Goal: Task Accomplishment & Management: Complete application form

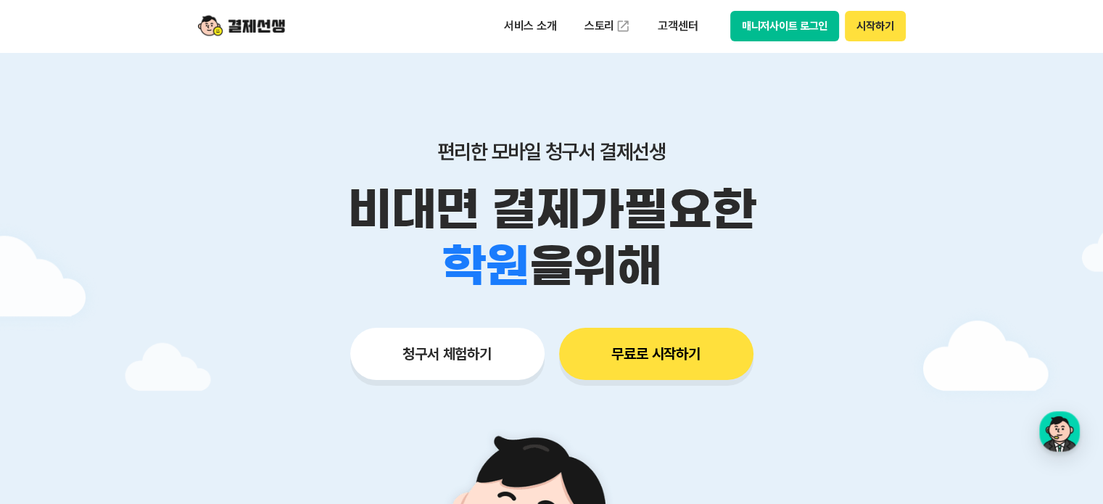
click at [872, 30] on button "시작하기" at bounding box center [875, 26] width 60 height 30
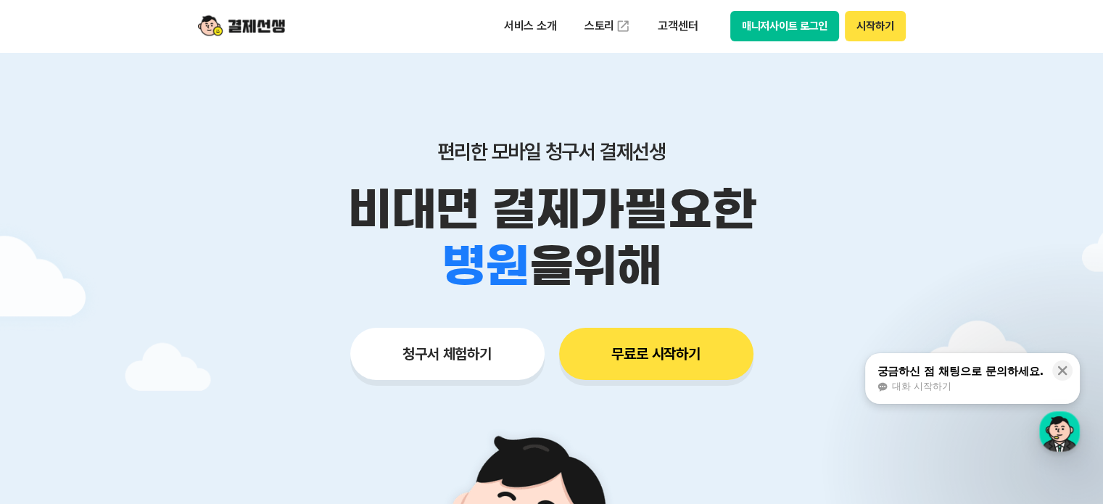
click at [882, 31] on button "시작하기" at bounding box center [875, 26] width 60 height 30
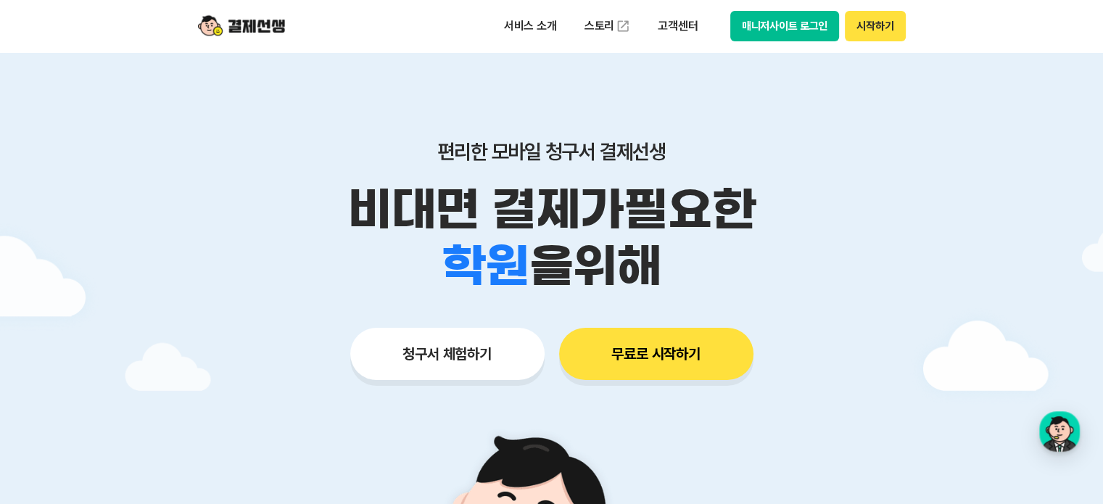
click at [893, 27] on button "시작하기" at bounding box center [875, 26] width 60 height 30
click at [891, 38] on button "시작하기" at bounding box center [875, 26] width 60 height 30
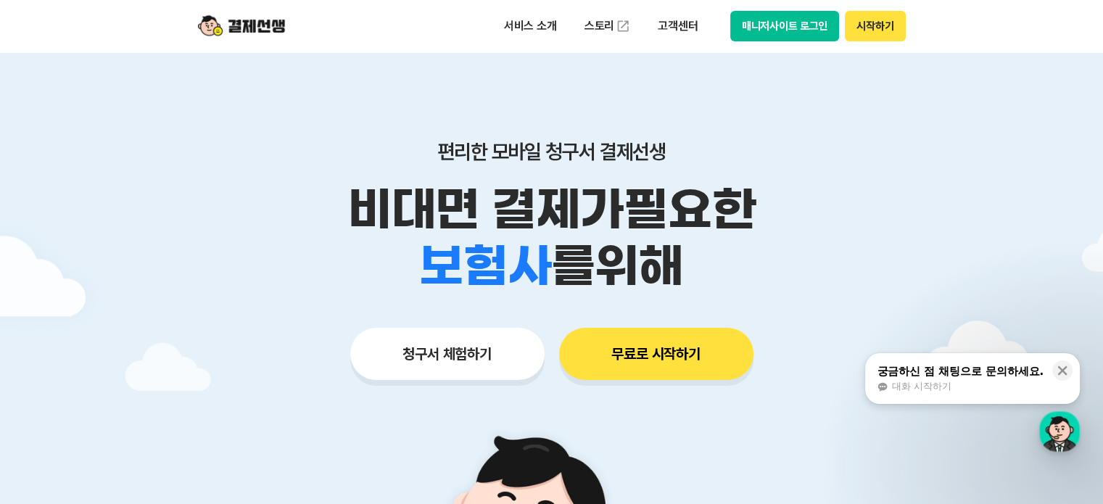
click at [870, 28] on button "시작하기" at bounding box center [875, 26] width 60 height 30
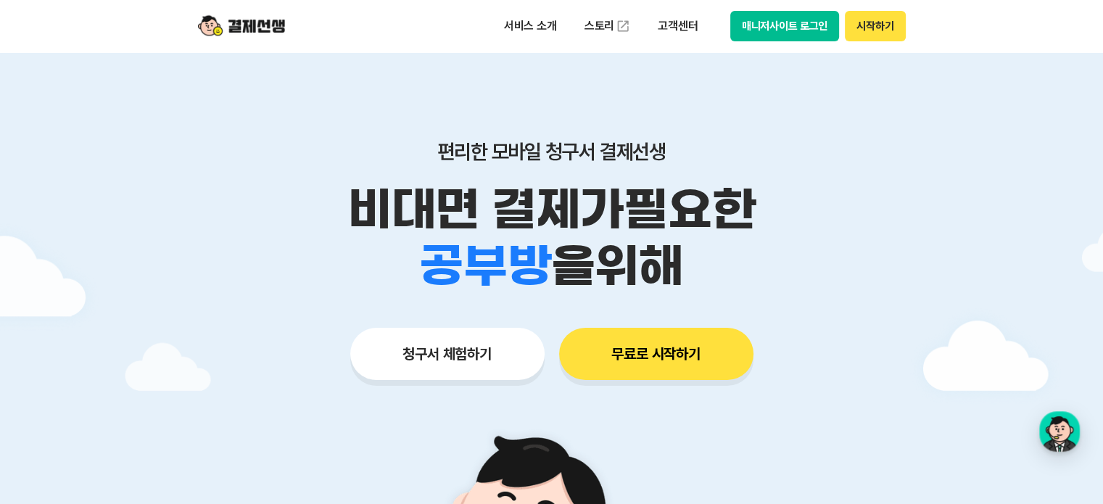
click at [682, 365] on button "무료로 시작하기" at bounding box center [656, 354] width 194 height 52
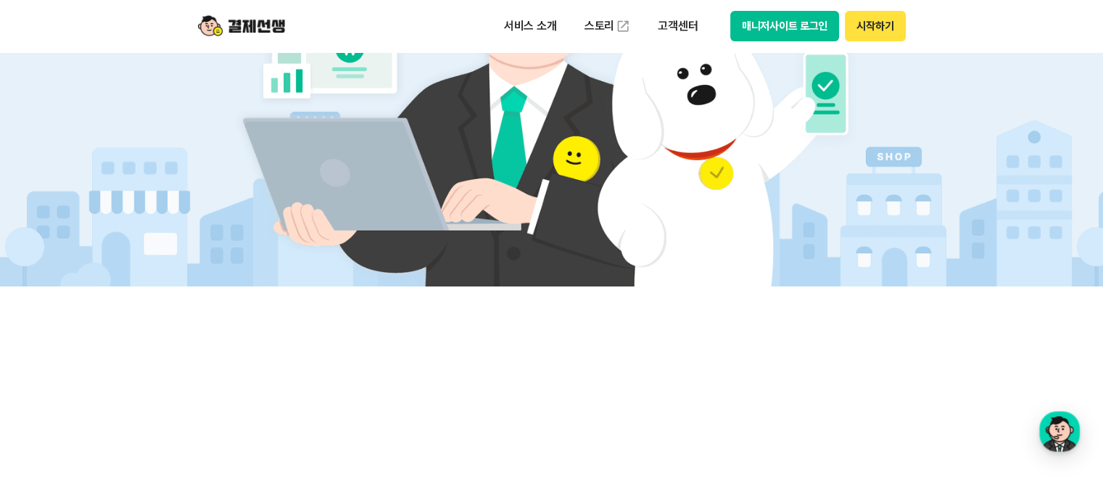
scroll to position [653, 0]
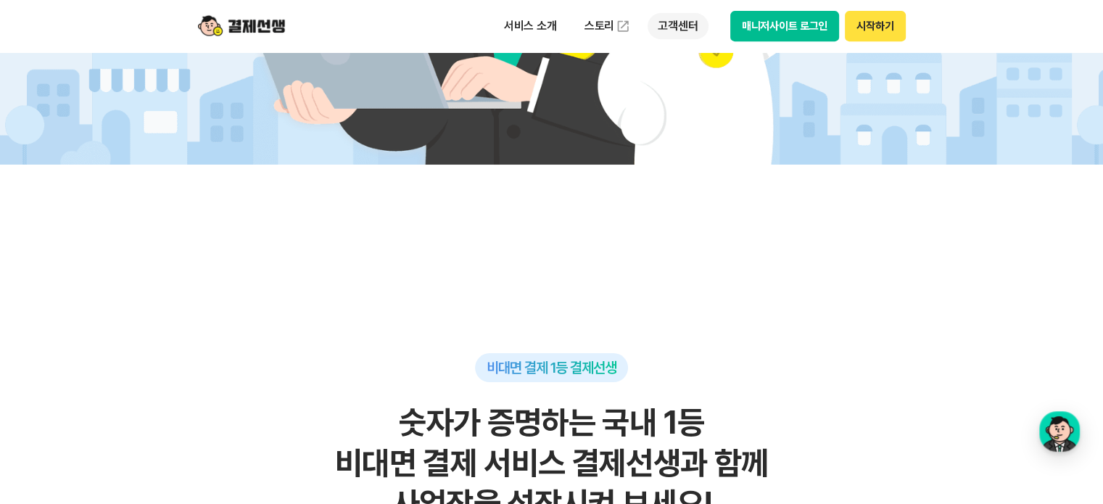
click at [689, 29] on p "고객센터" at bounding box center [678, 26] width 60 height 26
click at [1062, 436] on div "button" at bounding box center [1059, 431] width 41 height 41
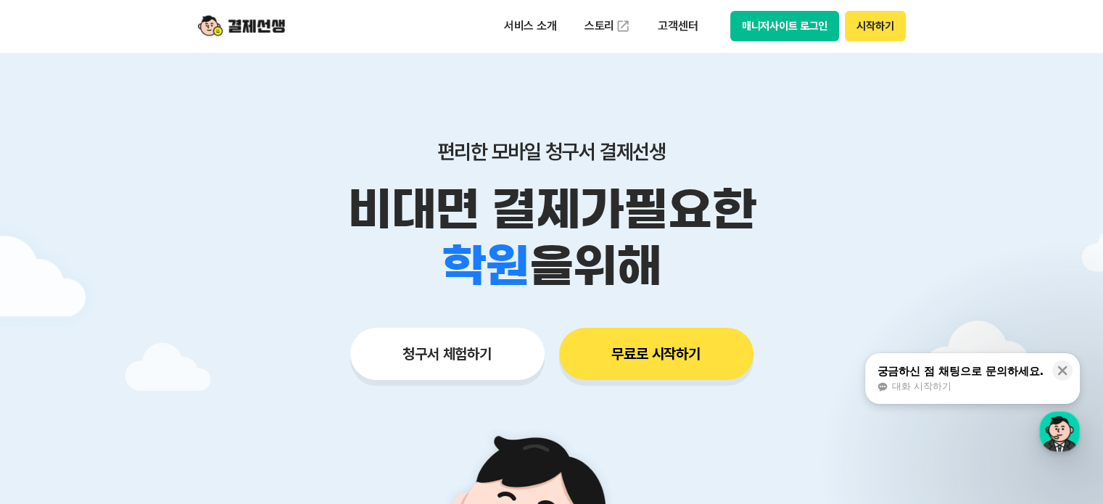
click at [858, 28] on button "시작하기" at bounding box center [875, 26] width 60 height 30
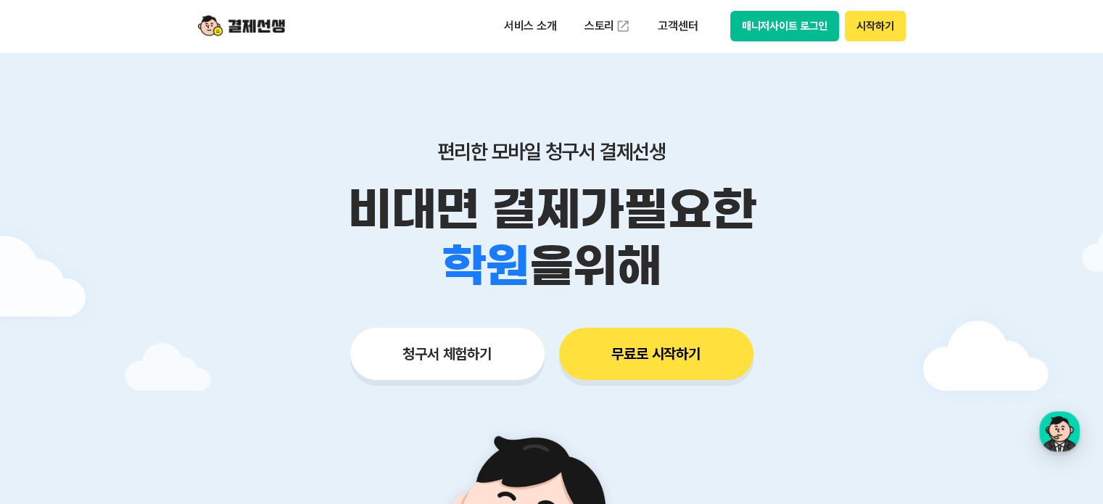
click at [872, 34] on button "시작하기" at bounding box center [875, 26] width 60 height 30
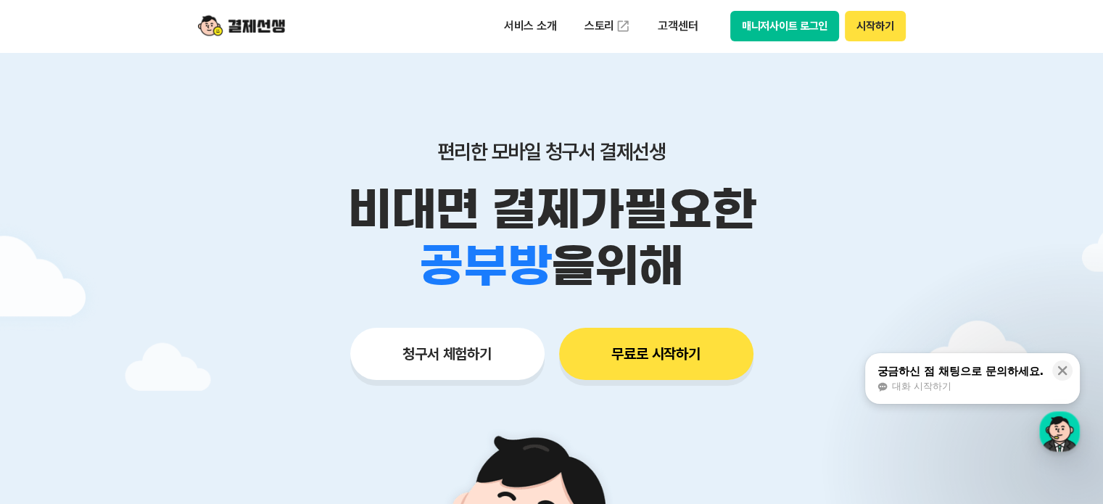
click at [1019, 382] on div "대화 시작하기" at bounding box center [960, 386] width 167 height 13
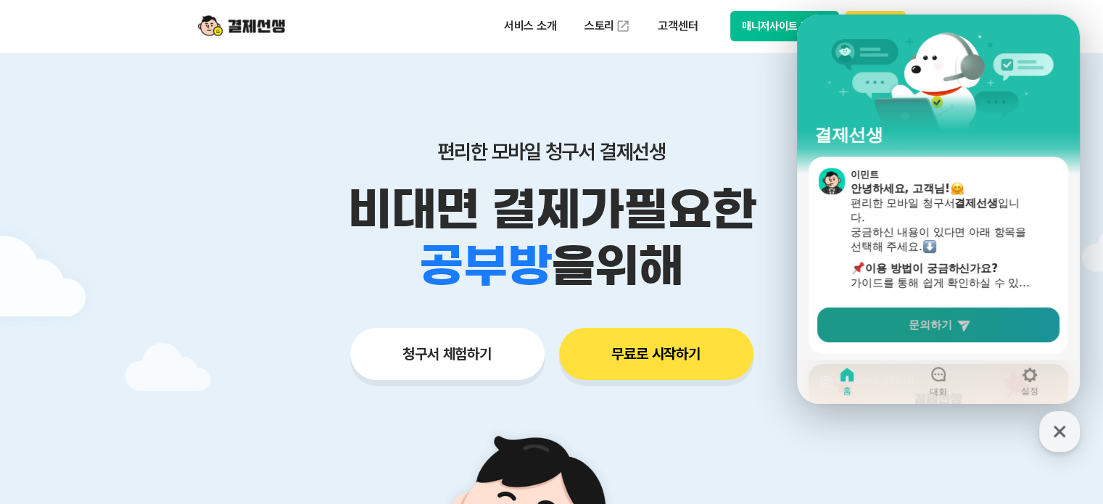
click at [966, 334] on link "문의하기" at bounding box center [938, 324] width 242 height 35
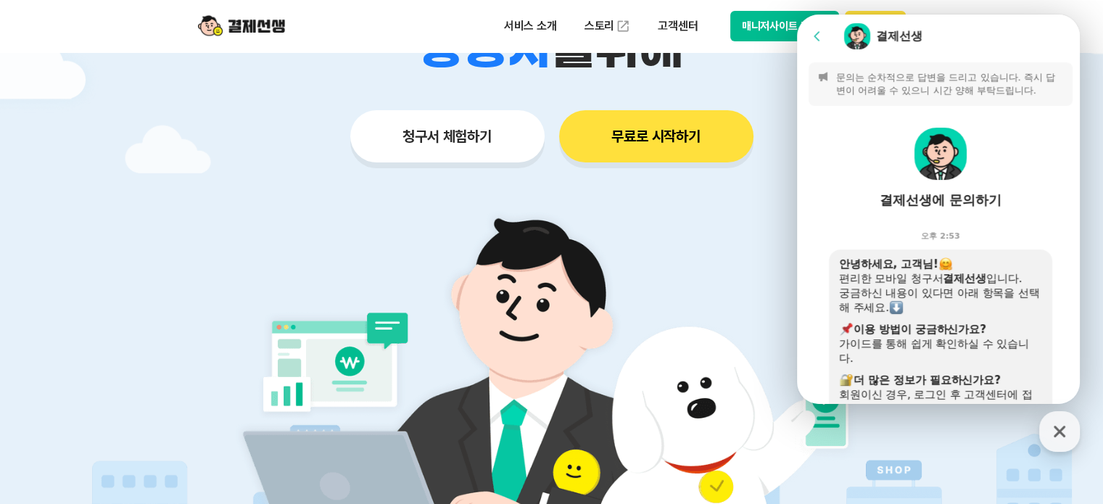
click at [995, 75] on p "문의는 순차적으로 답변을 드리고 있습니다. 즉시 답변이 어려울 수 있으니 시간 양해 부탁드립니다." at bounding box center [950, 84] width 228 height 26
click at [994, 76] on p "문의는 순차적으로 답변을 드리고 있습니다. 즉시 답변이 어려울 수 있으니 시간 양해 부탁드립니다." at bounding box center [950, 84] width 228 height 26
click at [760, 239] on img at bounding box center [551, 396] width 678 height 407
click at [814, 37] on icon at bounding box center [817, 35] width 6 height 9
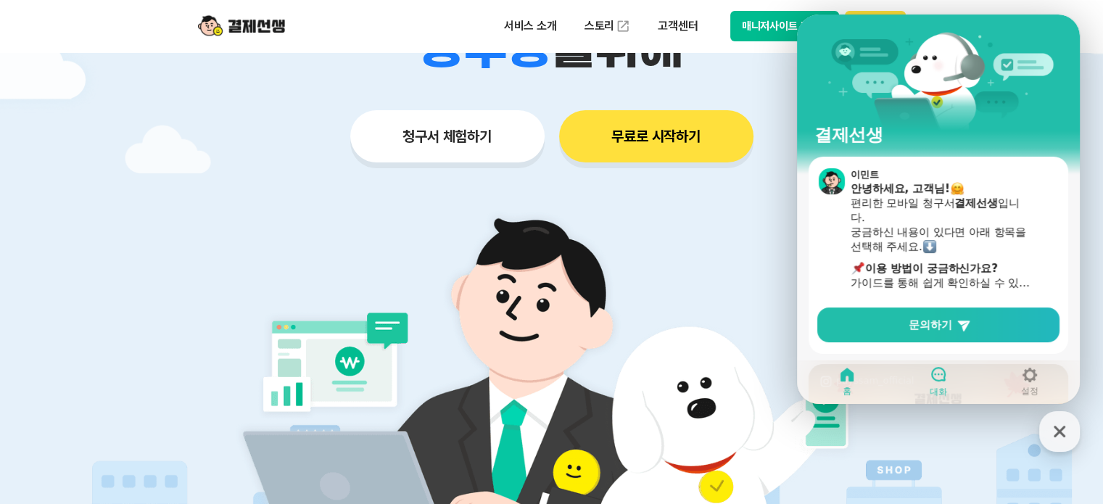
click at [930, 376] on icon at bounding box center [938, 373] width 17 height 17
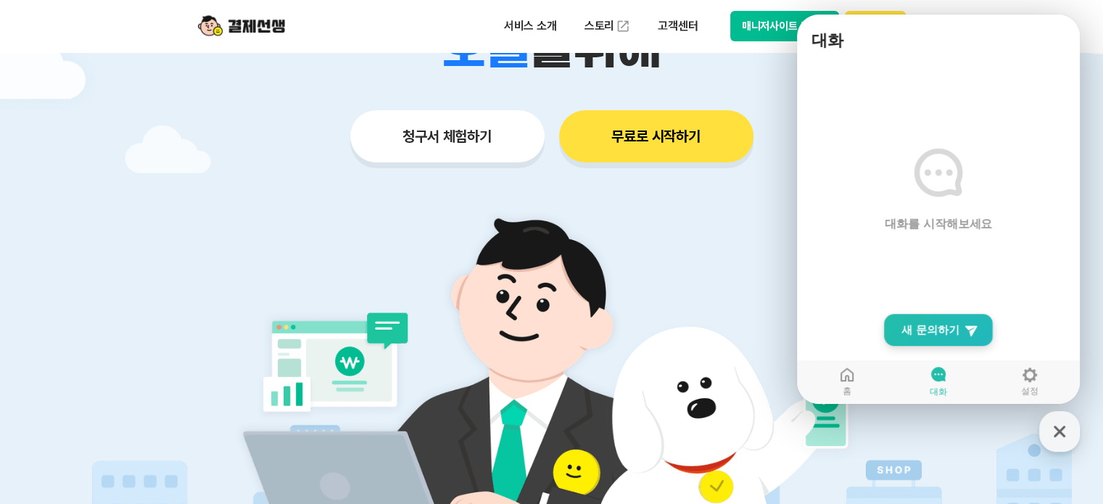
click at [932, 340] on link "New Chat Button 새 문의하기" at bounding box center [938, 330] width 109 height 32
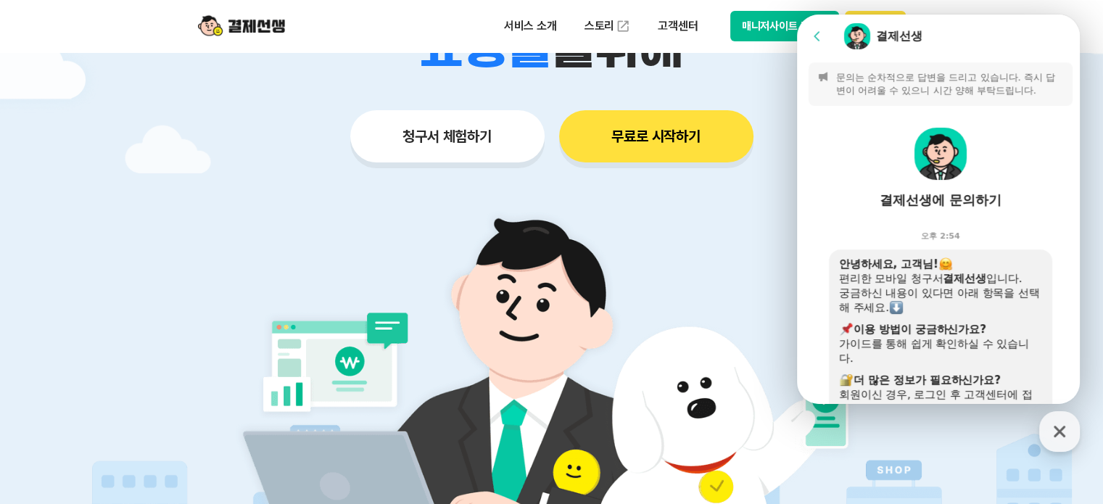
click at [716, 248] on img at bounding box center [551, 396] width 678 height 407
click at [1062, 431] on icon "button" at bounding box center [1059, 431] width 26 height 26
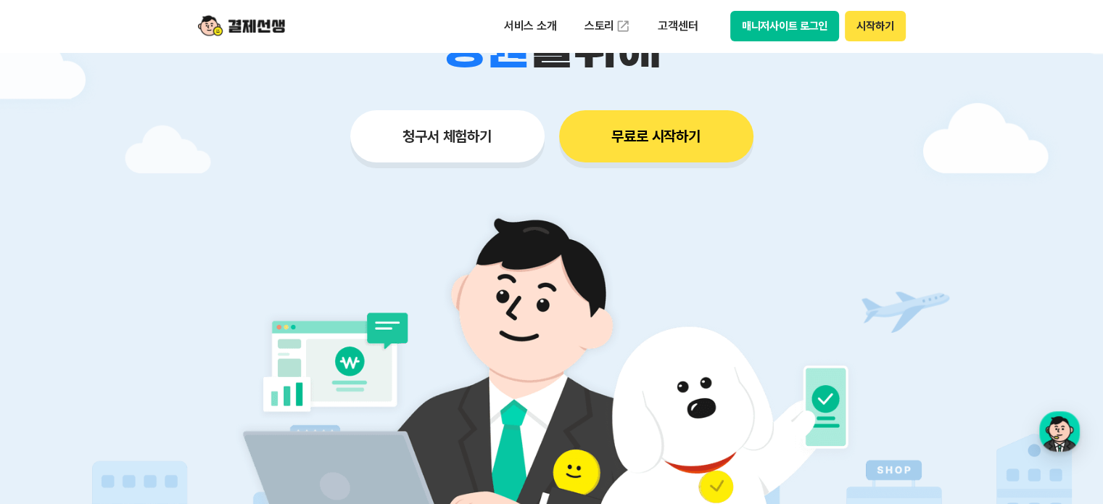
click at [855, 28] on button "시작하기" at bounding box center [875, 26] width 60 height 30
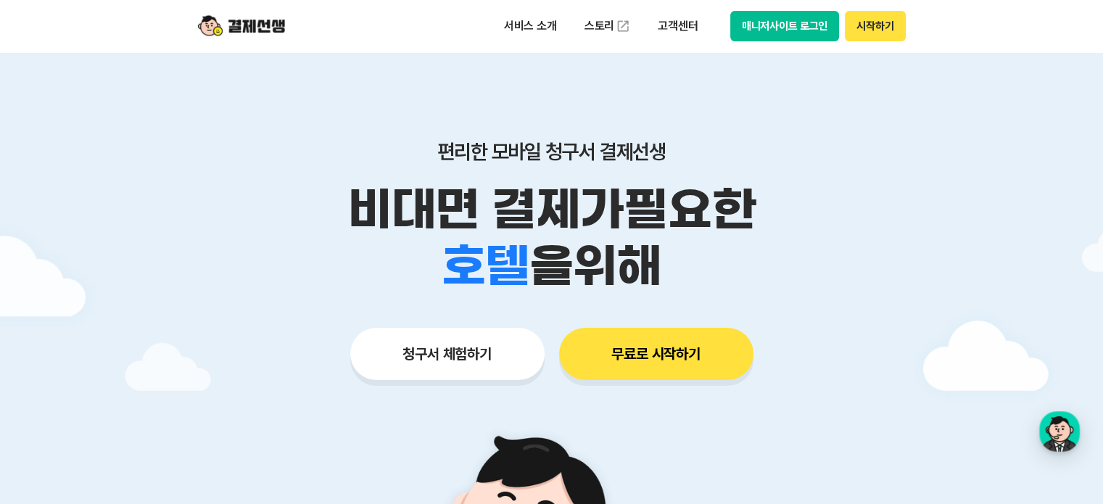
click at [880, 20] on button "시작하기" at bounding box center [875, 26] width 60 height 30
click at [874, 25] on button "시작하기" at bounding box center [875, 26] width 60 height 30
click at [904, 28] on button "시작하기" at bounding box center [875, 26] width 60 height 30
click at [879, 17] on button "시작하기" at bounding box center [875, 26] width 60 height 30
